Goal: Task Accomplishment & Management: Complete application form

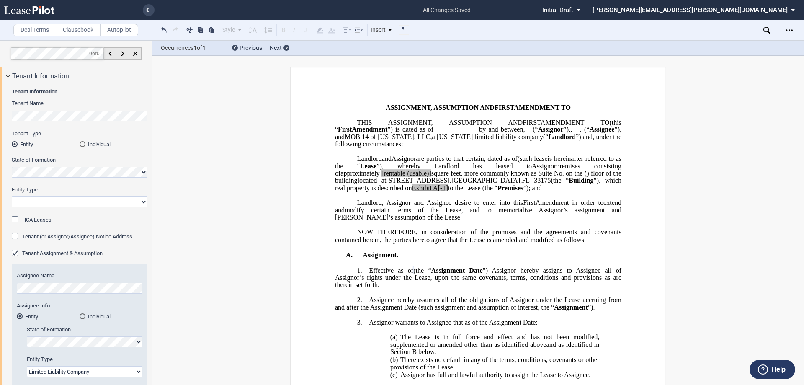
select select "limited liability company"
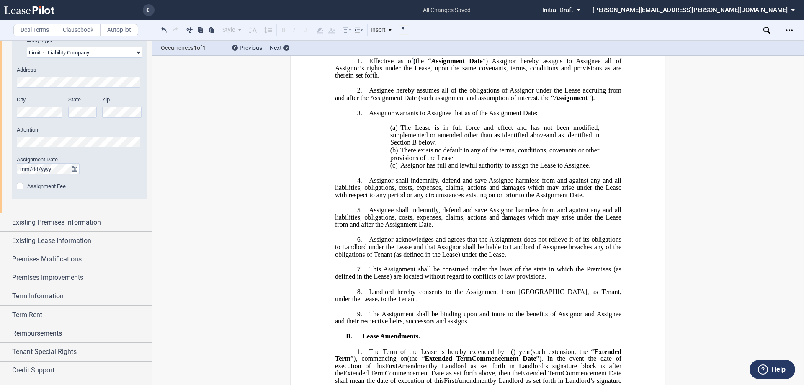
scroll to position [333, 0]
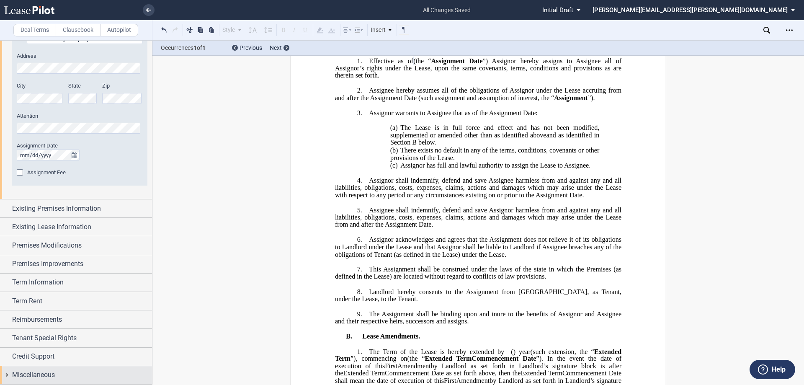
click at [52, 370] on span "Miscellaneous" at bounding box center [33, 375] width 43 height 10
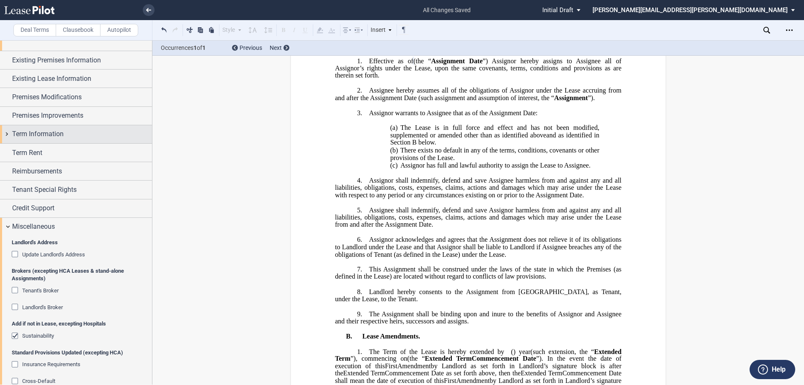
scroll to position [466, 0]
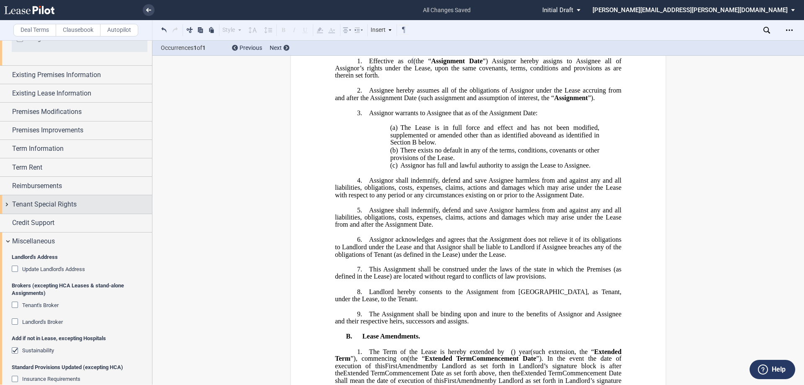
click at [38, 205] on span "Tenant Special Rights" at bounding box center [44, 204] width 64 height 10
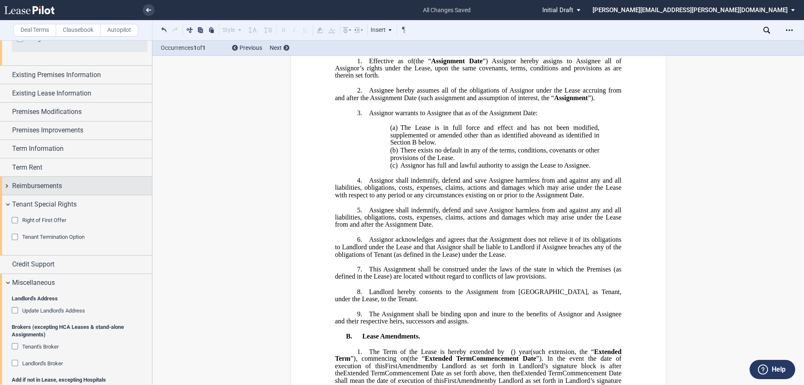
click at [55, 181] on span "Reimbursements" at bounding box center [37, 186] width 50 height 10
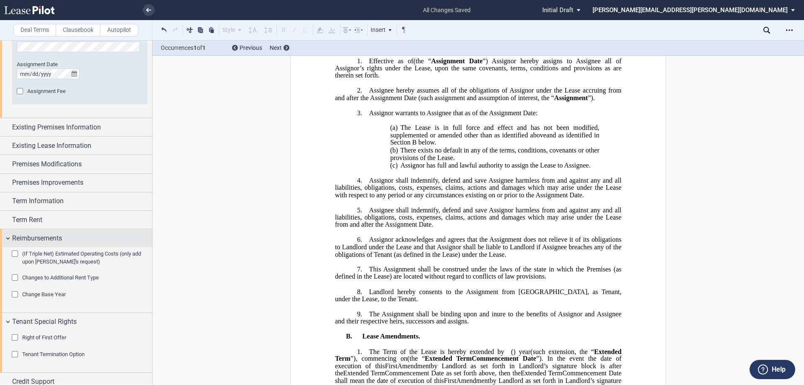
scroll to position [383, 0]
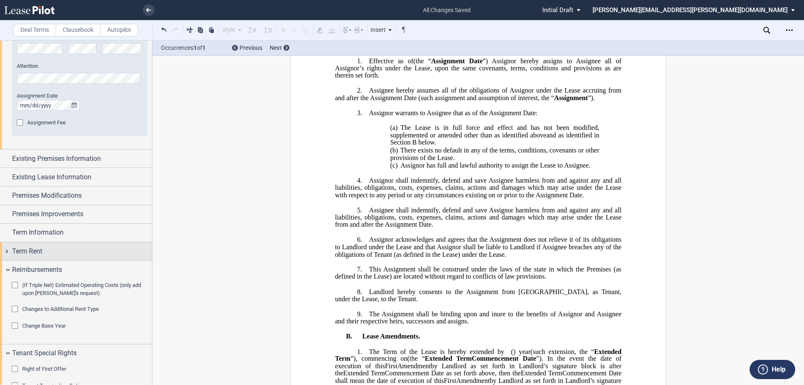
click at [53, 249] on div "Term Rent" at bounding box center [82, 251] width 140 height 10
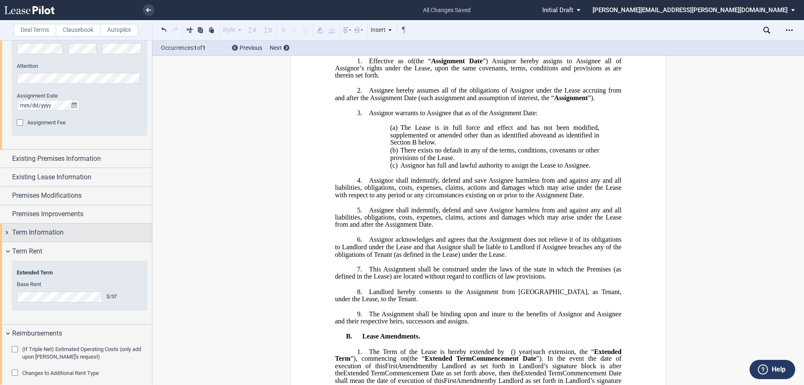
click at [56, 229] on span "Term Information" at bounding box center [37, 232] width 51 height 10
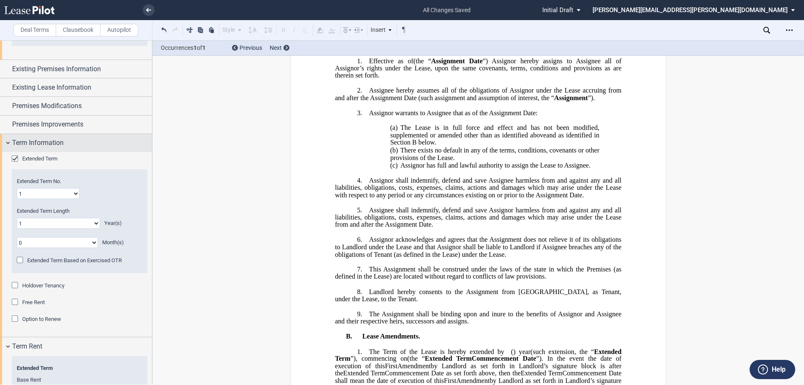
scroll to position [424, 0]
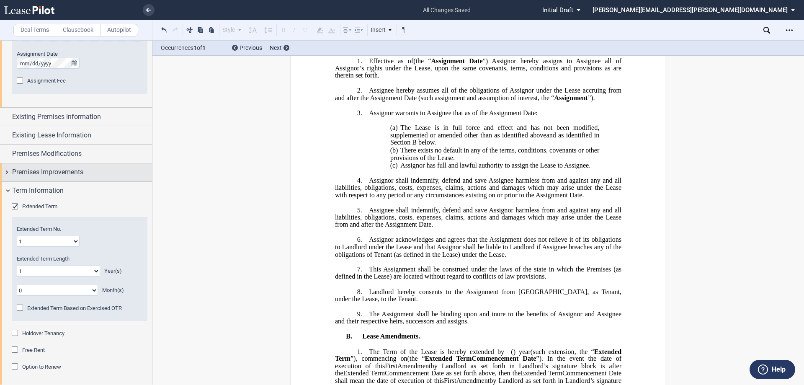
click at [58, 168] on span "Premises Improvements" at bounding box center [47, 172] width 71 height 10
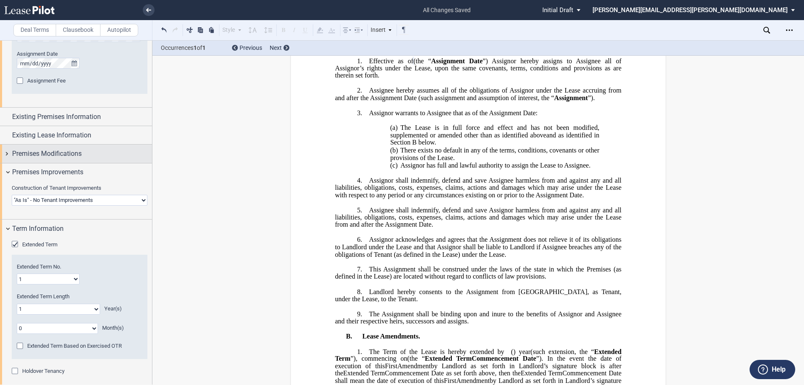
scroll to position [341, 0]
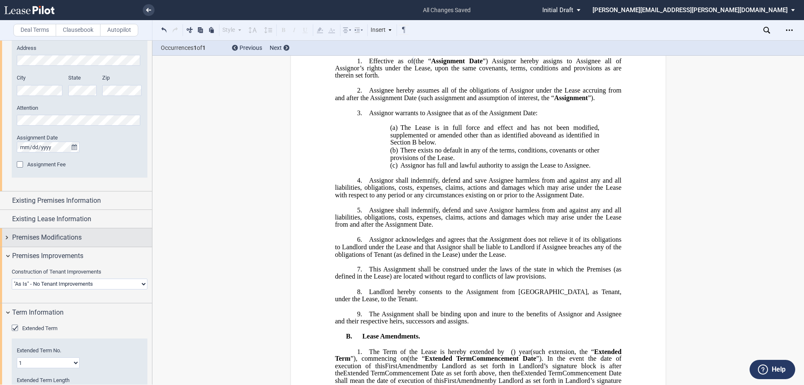
click at [53, 237] on span "Premises Modifications" at bounding box center [46, 237] width 69 height 10
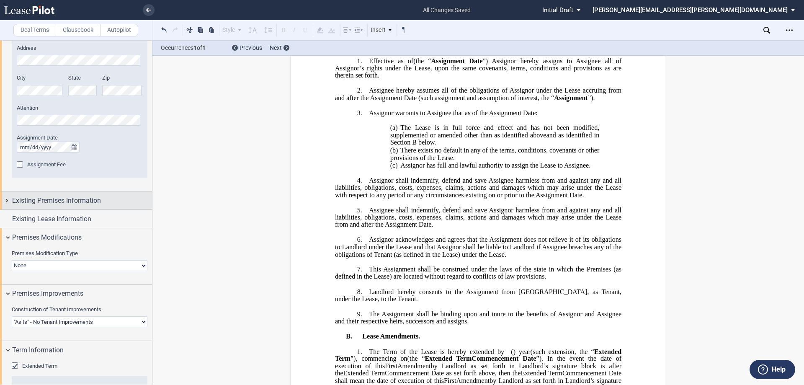
scroll to position [257, 0]
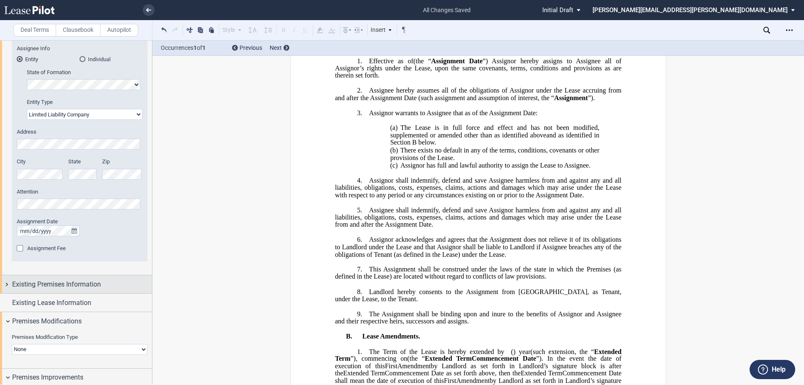
click at [50, 279] on span "Existing Premises Information" at bounding box center [56, 284] width 89 height 10
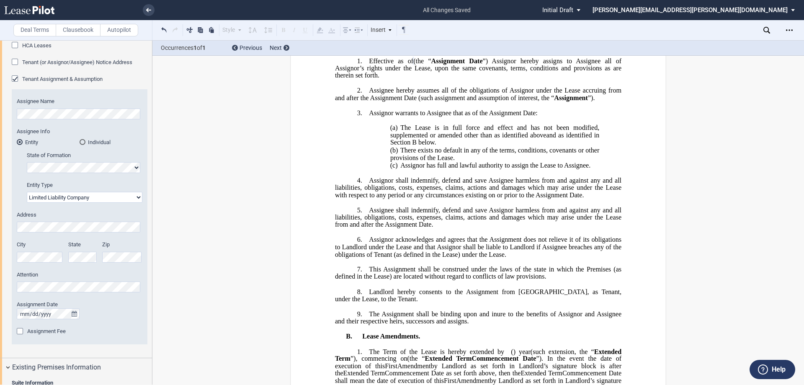
scroll to position [173, 0]
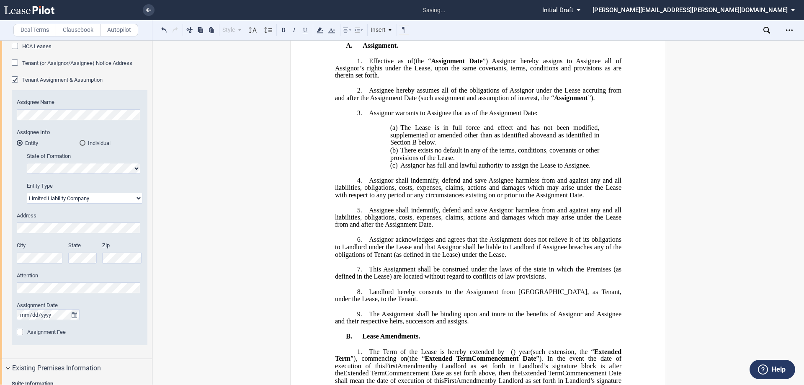
click at [76, 276] on label "Attention" at bounding box center [80, 276] width 126 height 8
click at [512, 198] on span "Assignor shall indemnify, defend and save Assignee harmless from and against an…" at bounding box center [479, 187] width 288 height 22
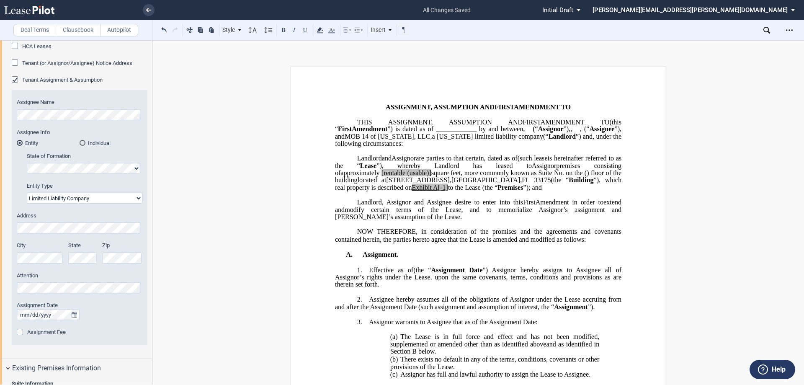
scroll to position [0, 0]
click at [598, 155] on p "﻿" at bounding box center [478, 151] width 286 height 7
click at [17, 330] on div "Assignment Fee" at bounding box center [21, 333] width 8 height 8
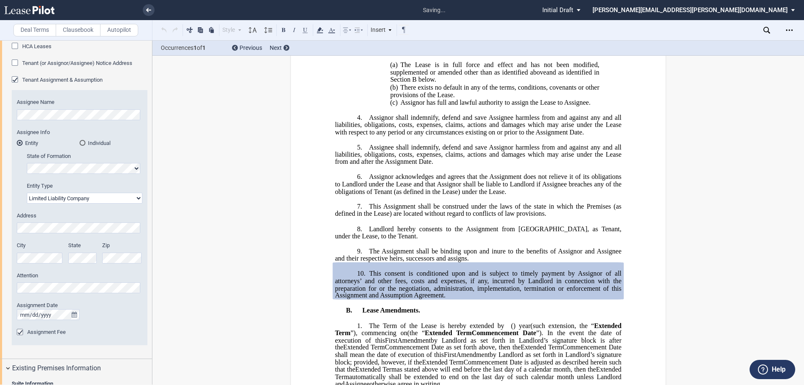
scroll to position [387, 0]
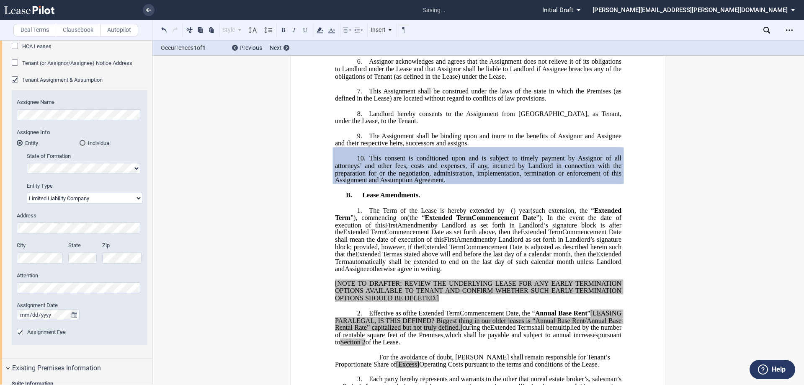
click at [21, 333] on div "Assignment Fee" at bounding box center [21, 333] width 8 height 8
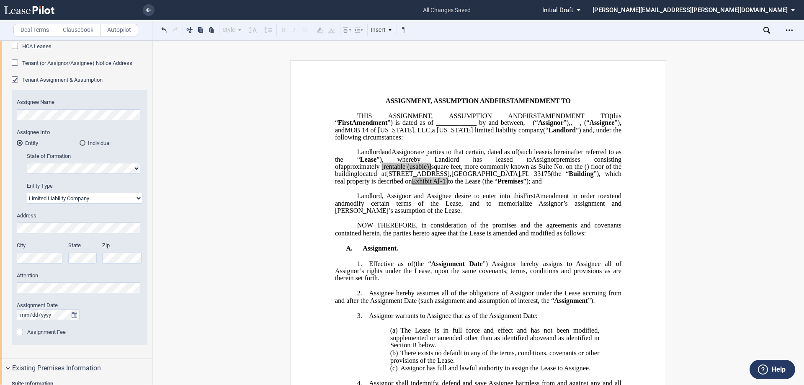
scroll to position [0, 0]
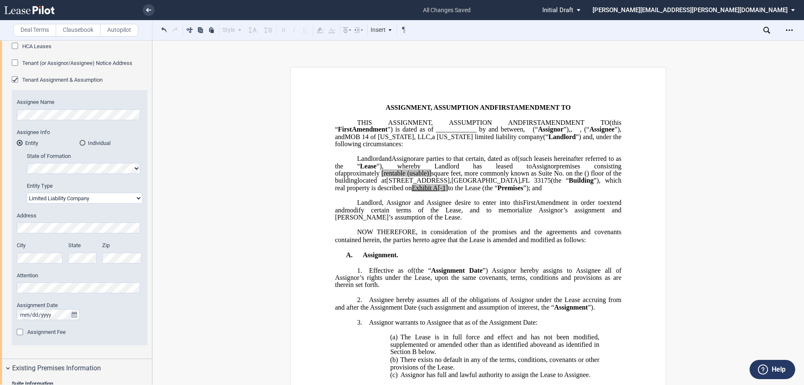
click at [0, 251] on div "Tenant Information Tenant Name Tenant Type Entity Individual State of Formation…" at bounding box center [76, 135] width 152 height 447
click at [0, 219] on div "Tenant Information Tenant Name Tenant Type Entity Individual State of Formation…" at bounding box center [76, 135] width 152 height 447
click at [90, 298] on div "Assignee Name New Tenant Trade Name Assignee Info Entity Individual State of Fo…" at bounding box center [80, 217] width 136 height 255
click at [116, 314] on div at bounding box center [80, 314] width 126 height 11
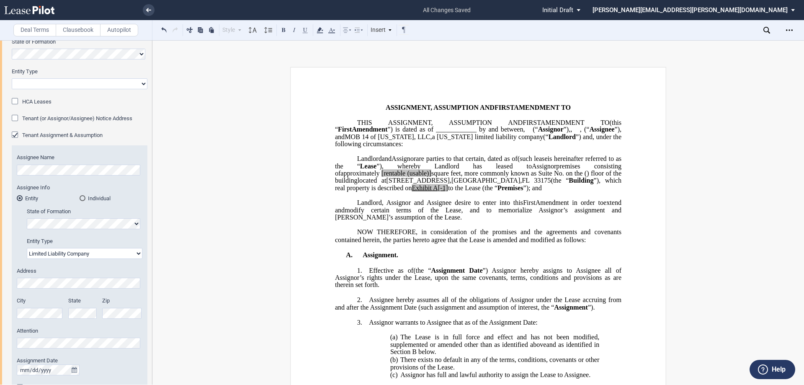
scroll to position [48, 0]
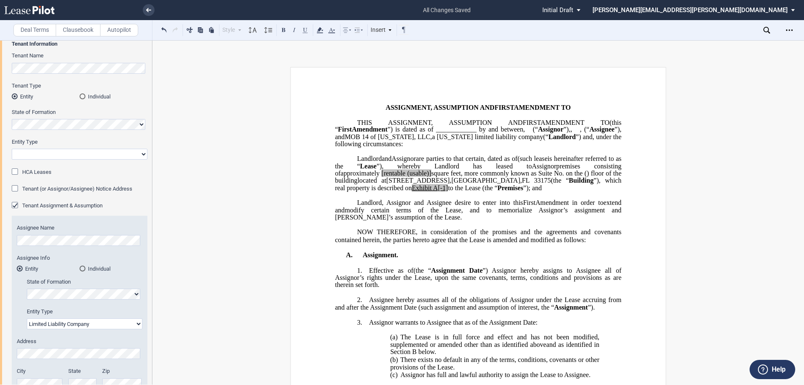
click at [15, 188] on div "Tenant (or Assignor/Assignee) Notice Address" at bounding box center [16, 189] width 8 height 8
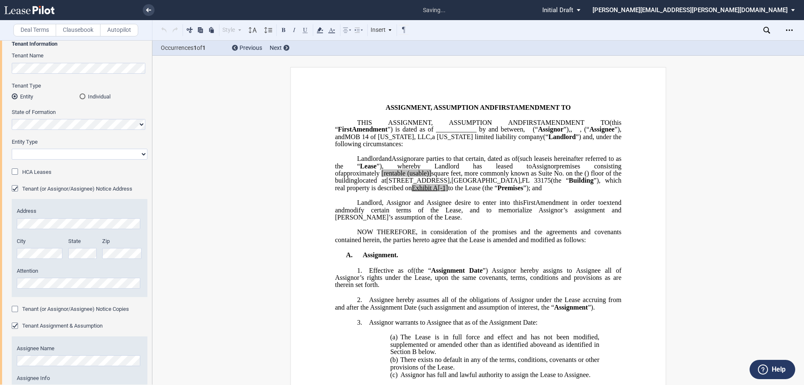
scroll to position [430, 0]
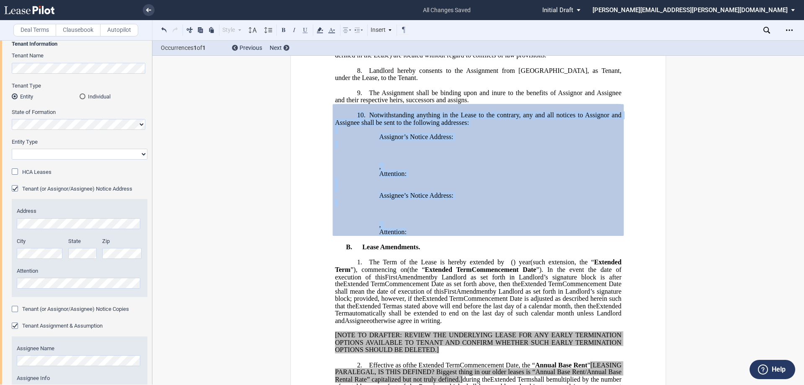
drag, startPoint x: 354, startPoint y: 134, endPoint x: 457, endPoint y: 254, distance: 157.6
click at [457, 236] on div "!!SET_LEVEL_0!! !!LEASE_LEVEL_1!! 10. Notwithstanding anything in the Lease to …" at bounding box center [478, 170] width 286 height 132
copy div "10. Notwithstanding anything in the Lease to the contrary, any and all notices …"
click at [483, 199] on p "Assignee’s Notice Address:" at bounding box center [478, 195] width 286 height 7
click at [12, 309] on div "Tenant (or Assignor/Assignee) Notice Copies" at bounding box center [16, 310] width 8 height 8
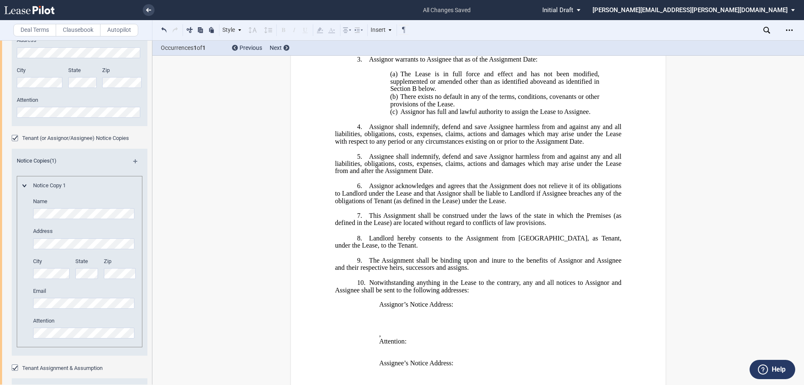
scroll to position [215, 0]
click at [15, 142] on div "Tenant (or Assignor/Assignee) Notice Copies" at bounding box center [16, 142] width 8 height 8
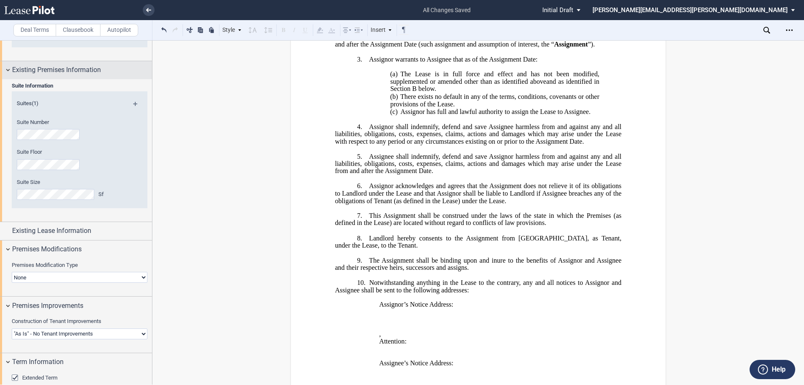
scroll to position [634, 0]
